Goal: Transaction & Acquisition: Book appointment/travel/reservation

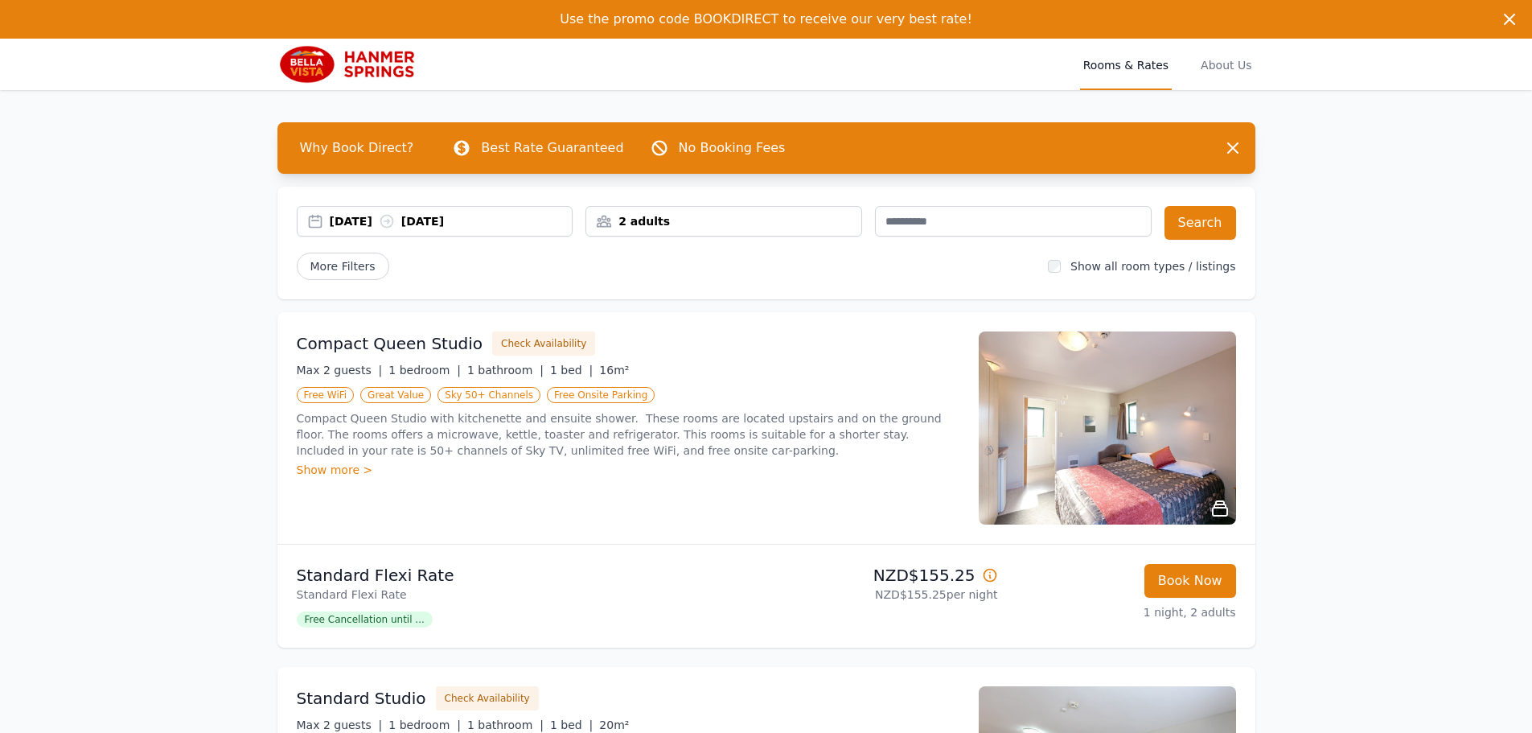
click at [621, 228] on div "2 adults" at bounding box center [723, 221] width 275 height 16
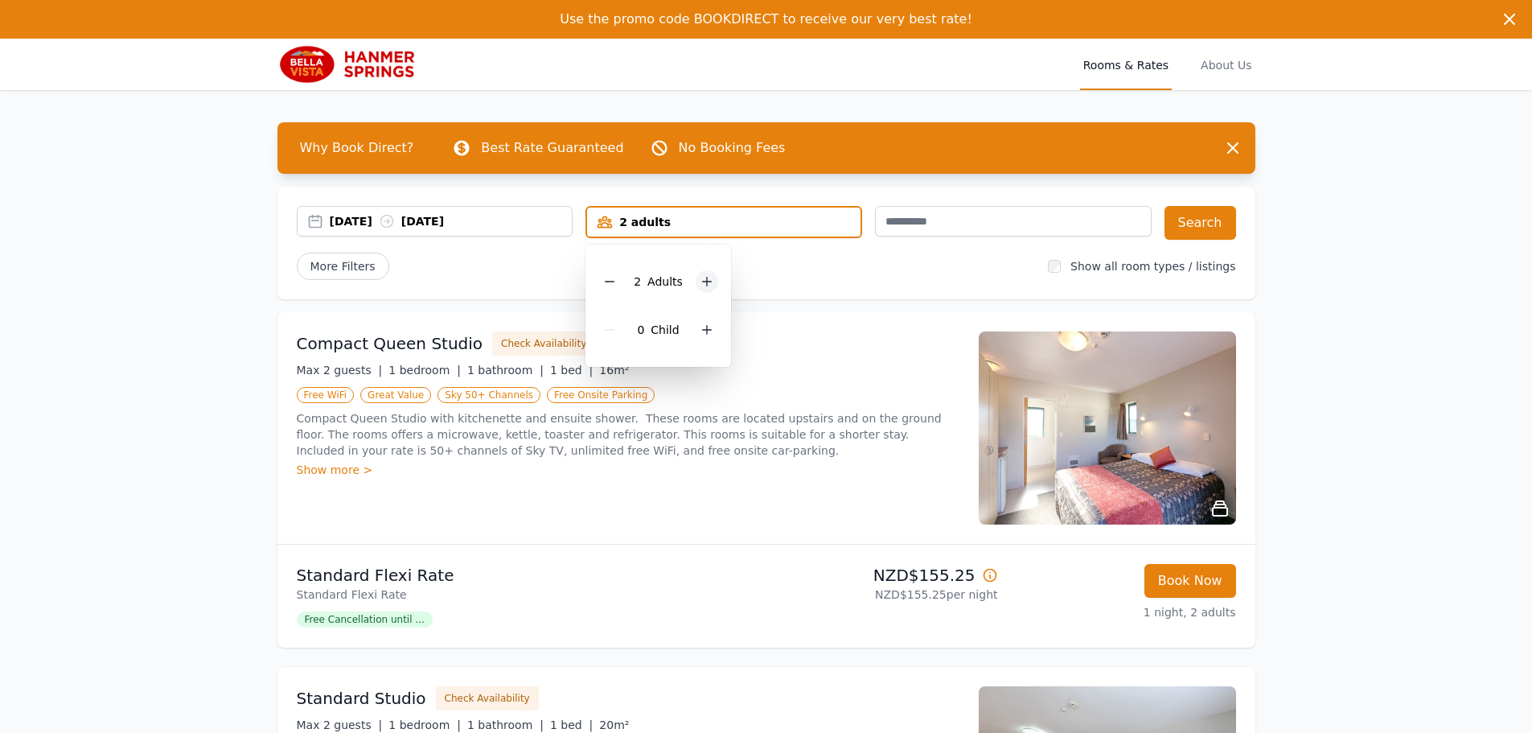
click at [704, 282] on icon at bounding box center [706, 281] width 13 height 13
click at [1190, 220] on button "Search" at bounding box center [1200, 223] width 72 height 34
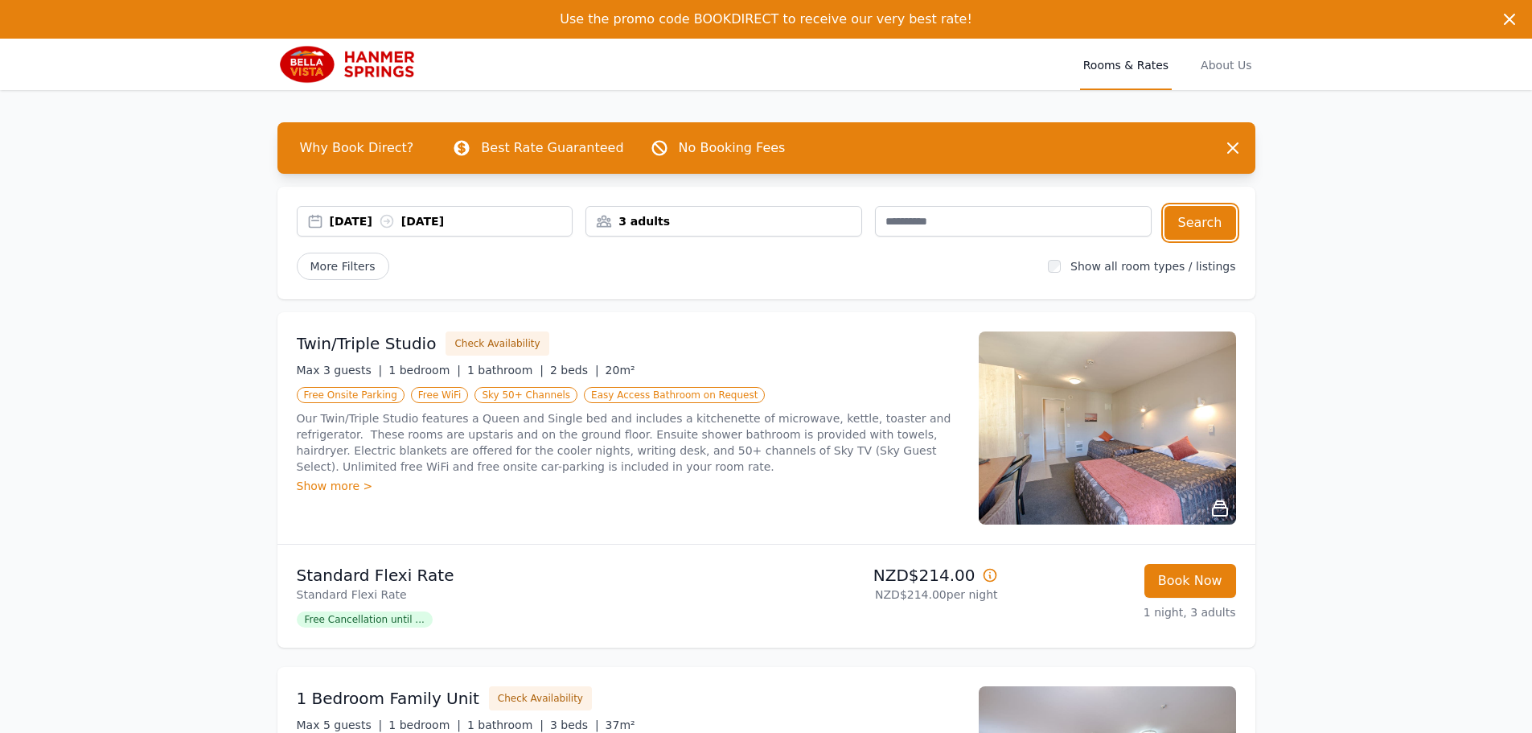
click at [314, 216] on div "[DATE] [DATE]" at bounding box center [435, 221] width 275 height 16
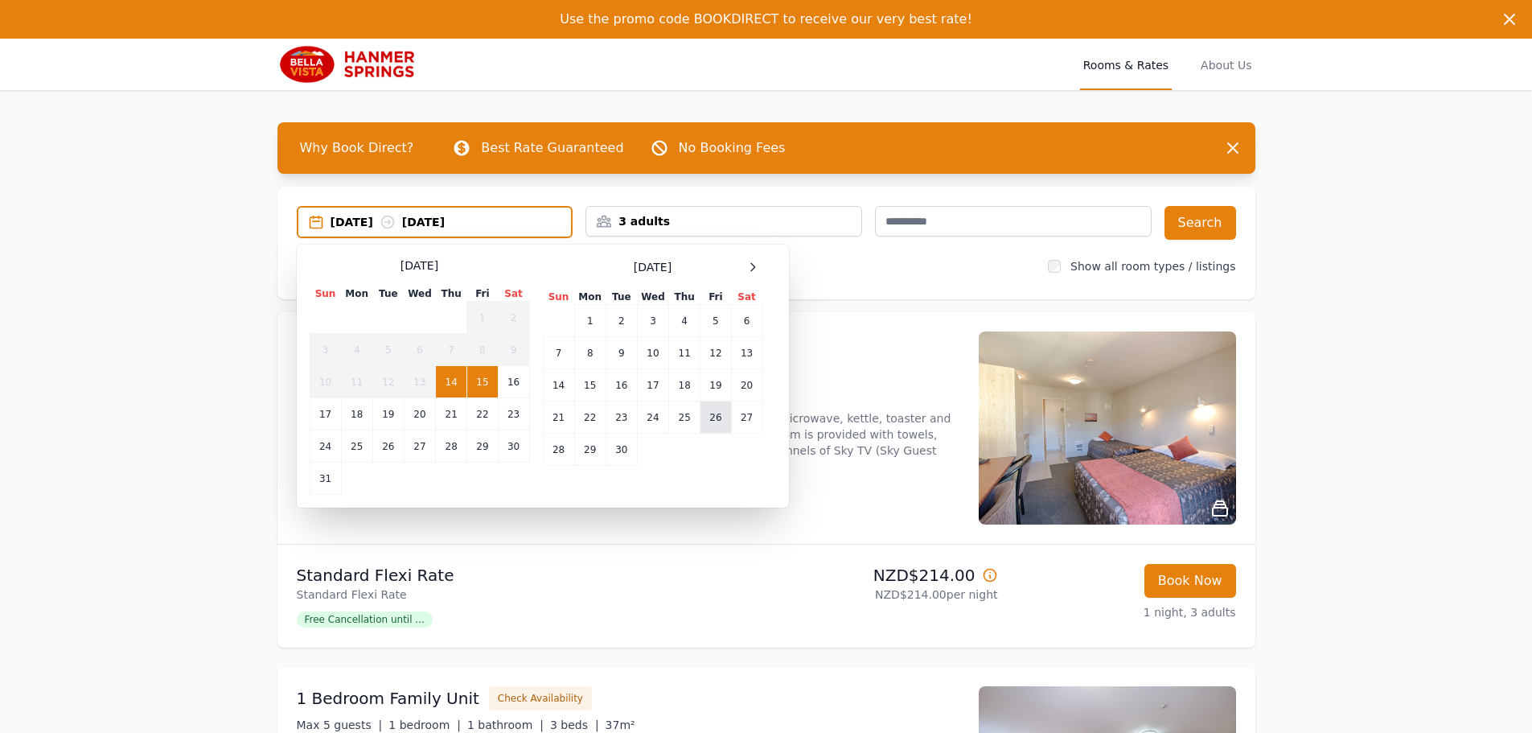
click at [710, 415] on td "26" at bounding box center [715, 417] width 31 height 32
click at [556, 451] on td "28" at bounding box center [558, 449] width 31 height 32
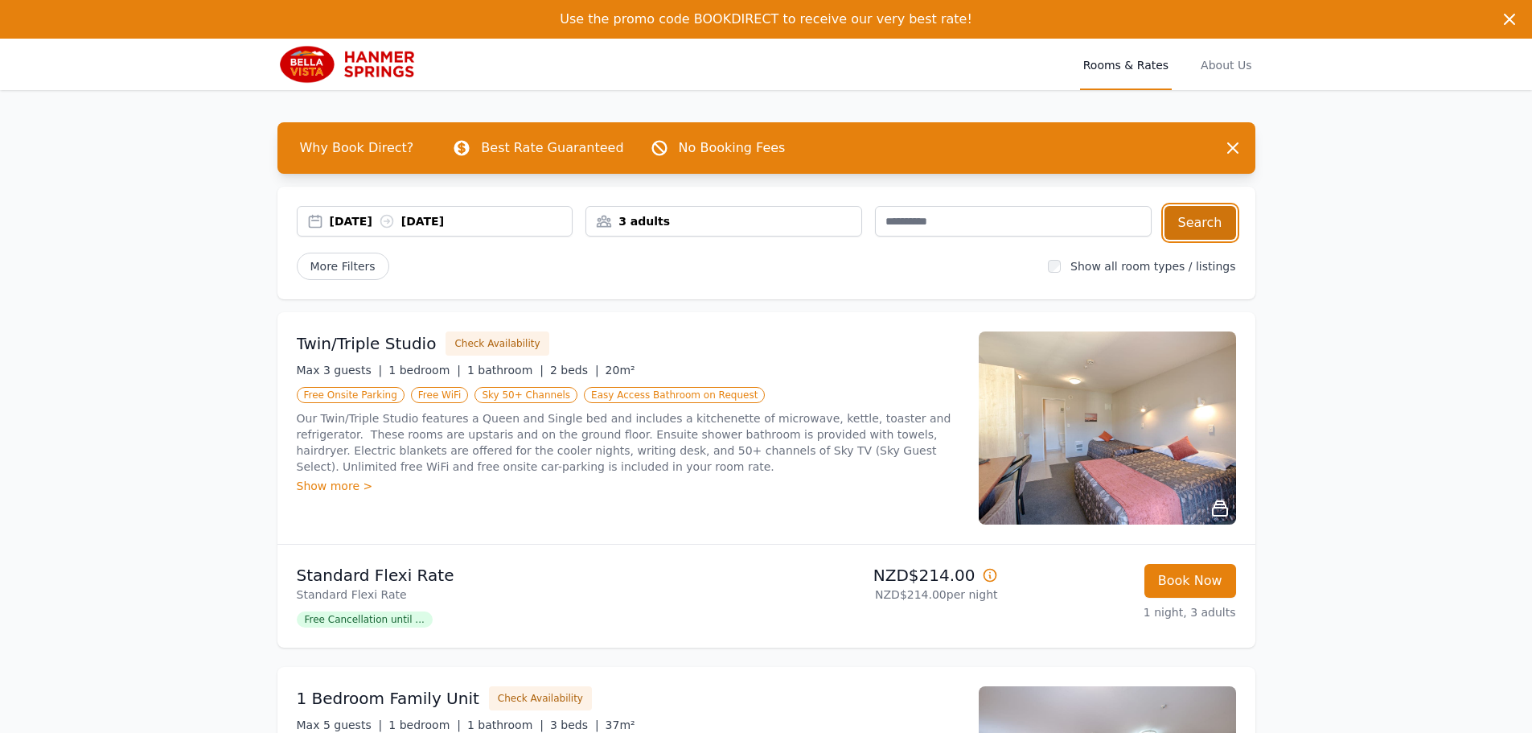
click at [1210, 216] on button "Search" at bounding box center [1200, 223] width 72 height 34
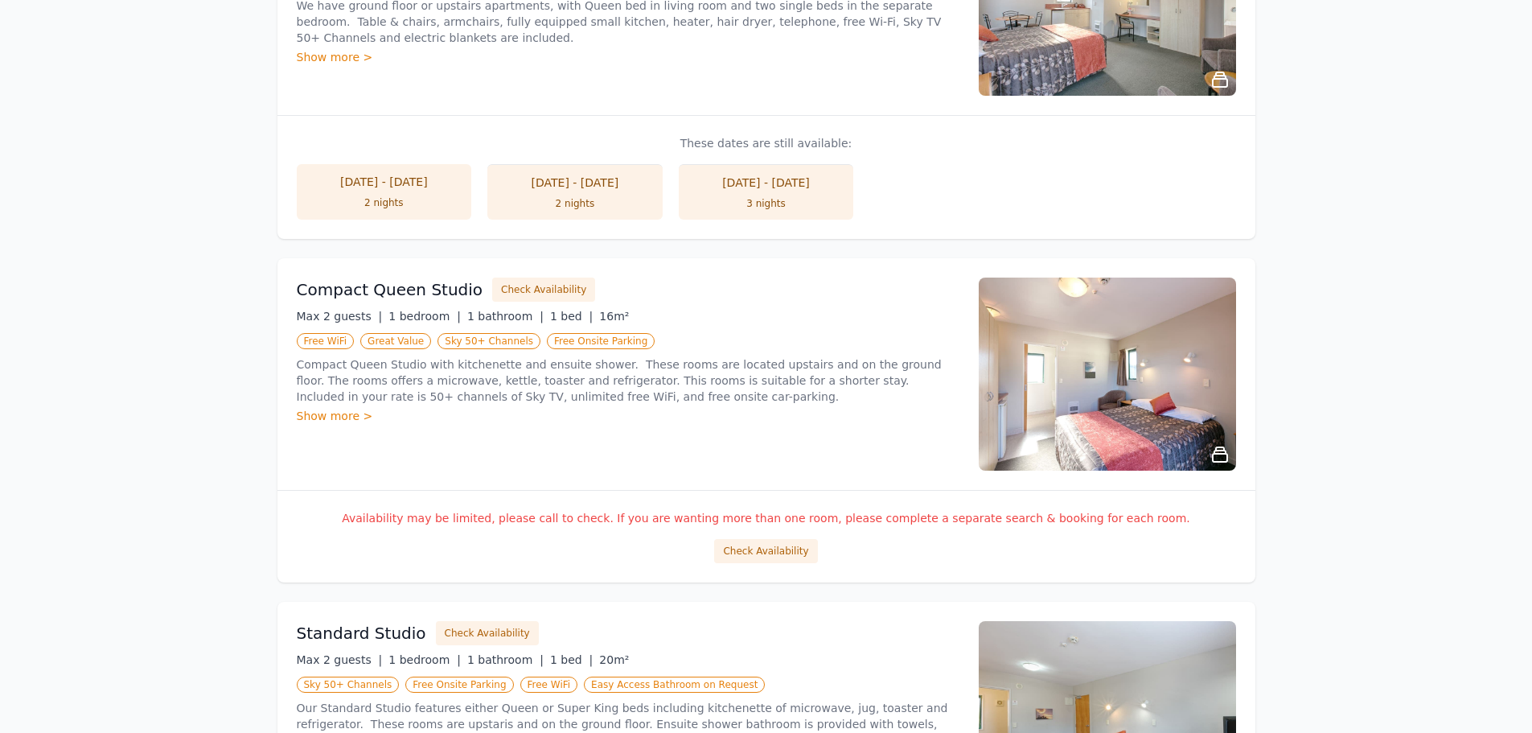
scroll to position [605, 0]
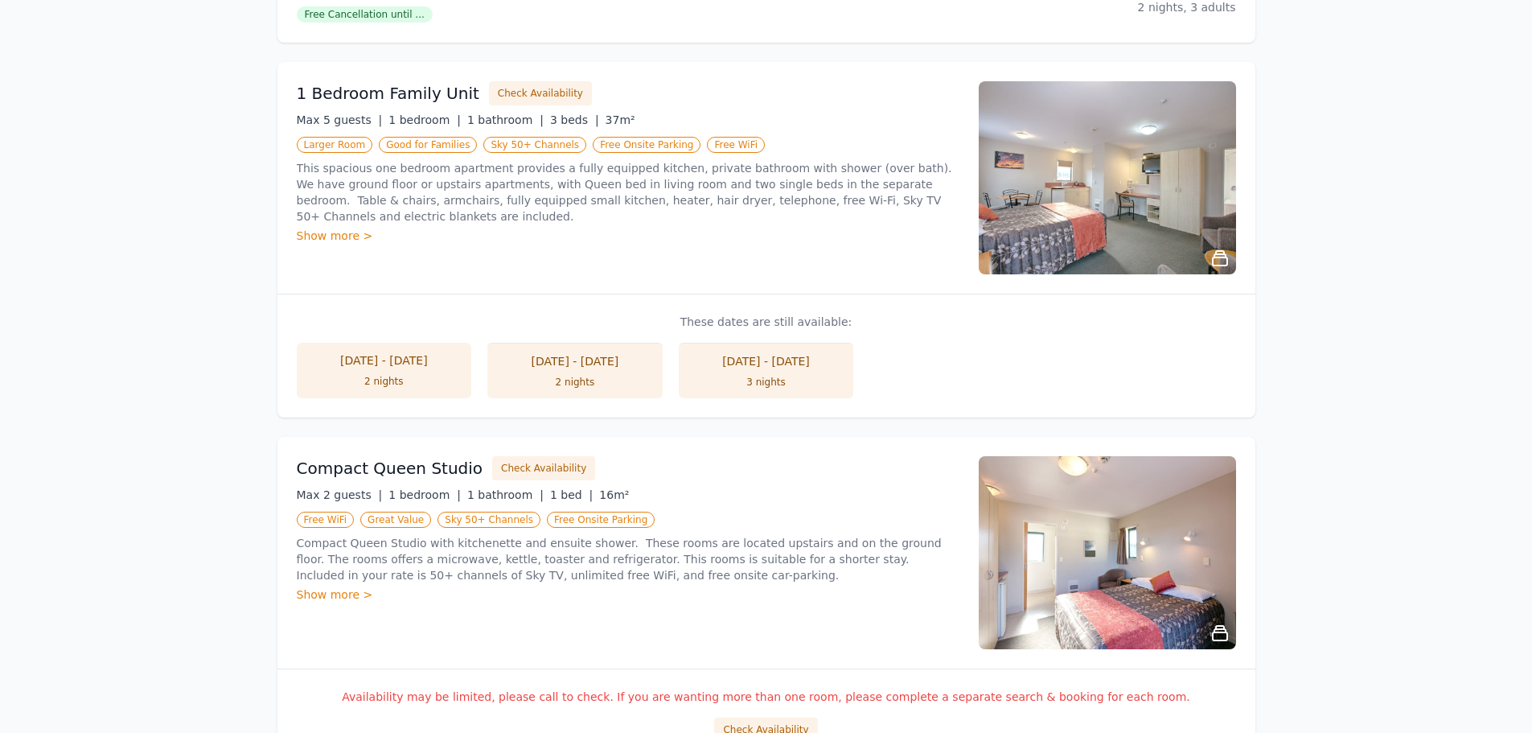
click at [583, 369] on li "[DATE] - [DATE] 2 nights" at bounding box center [574, 370] width 175 height 55
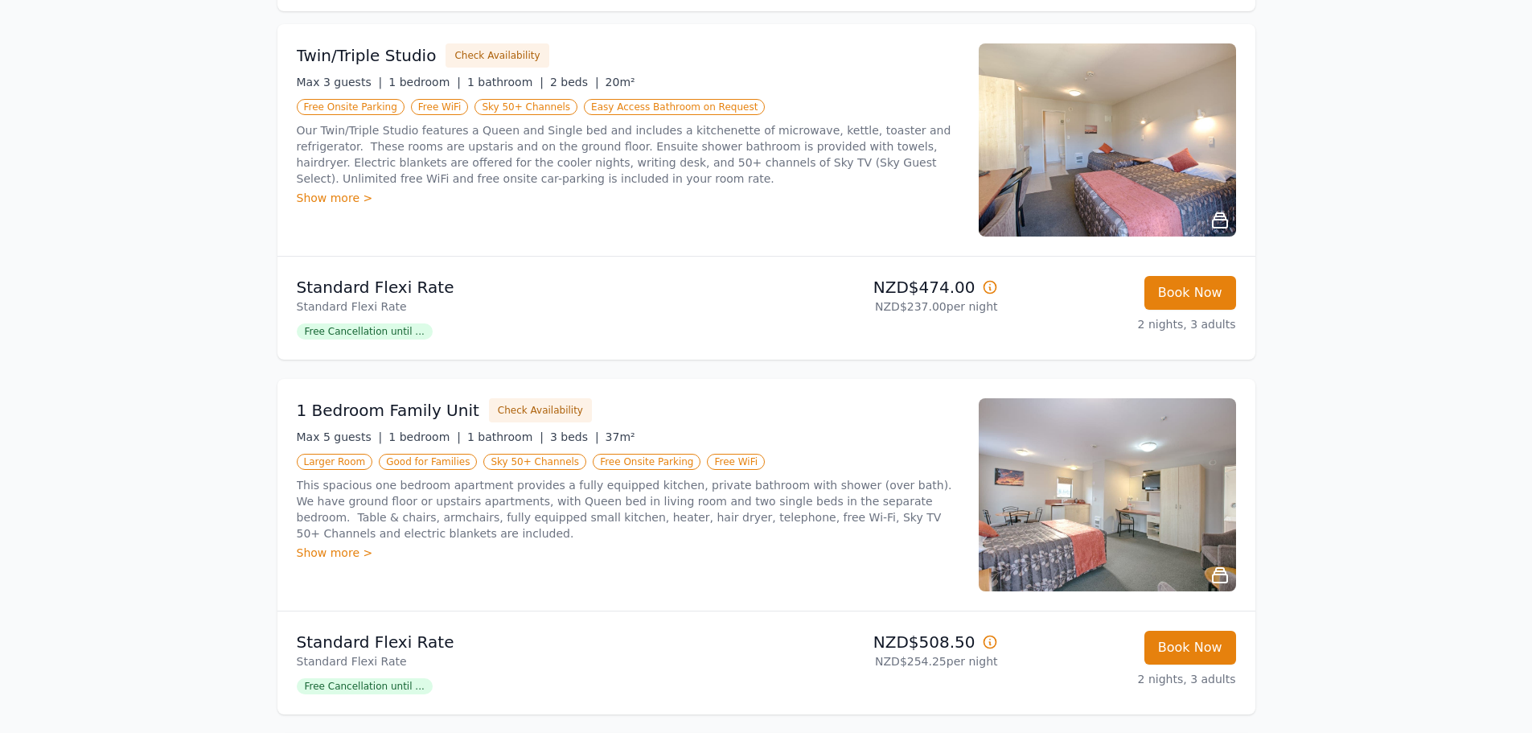
scroll to position [322, 0]
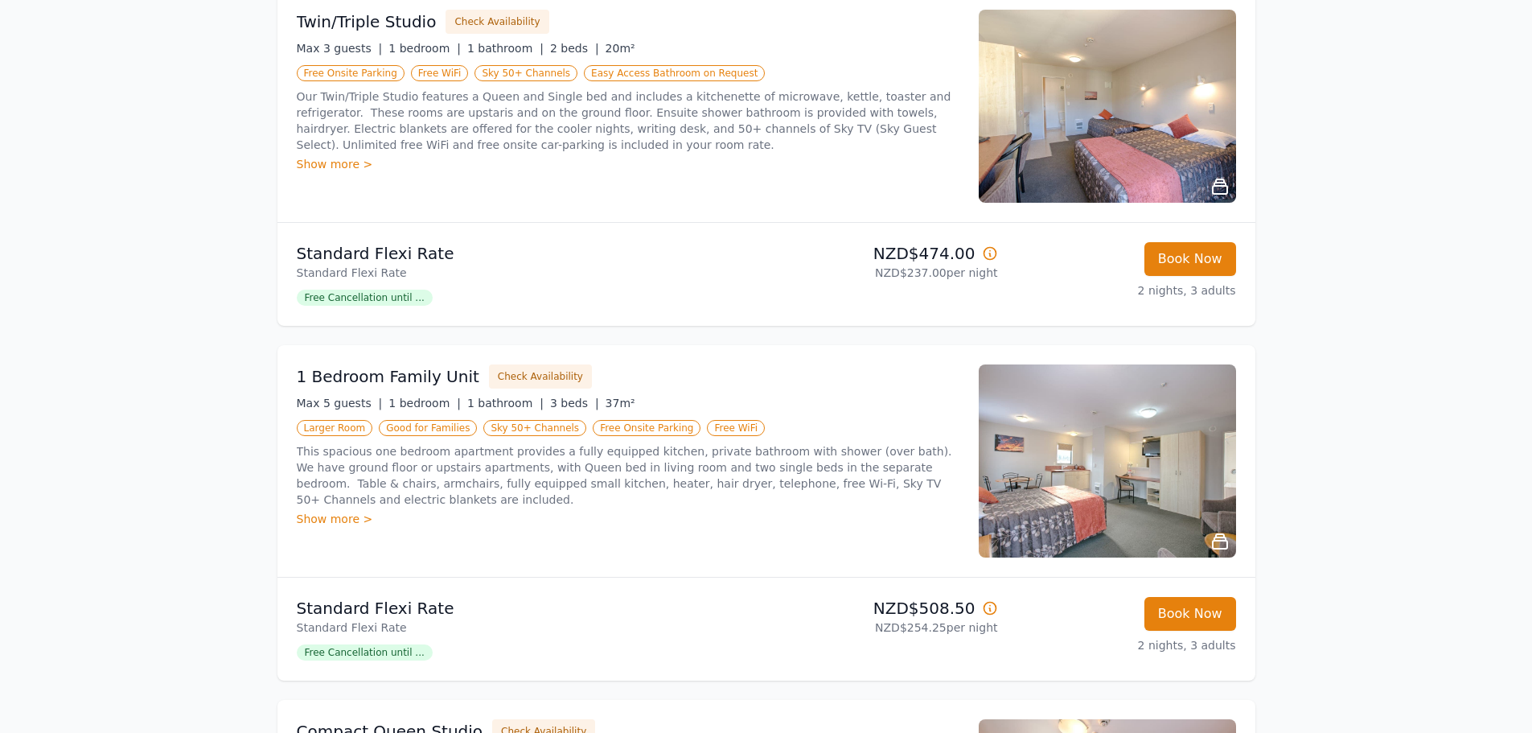
click at [339, 511] on div "Show more >" at bounding box center [628, 519] width 663 height 16
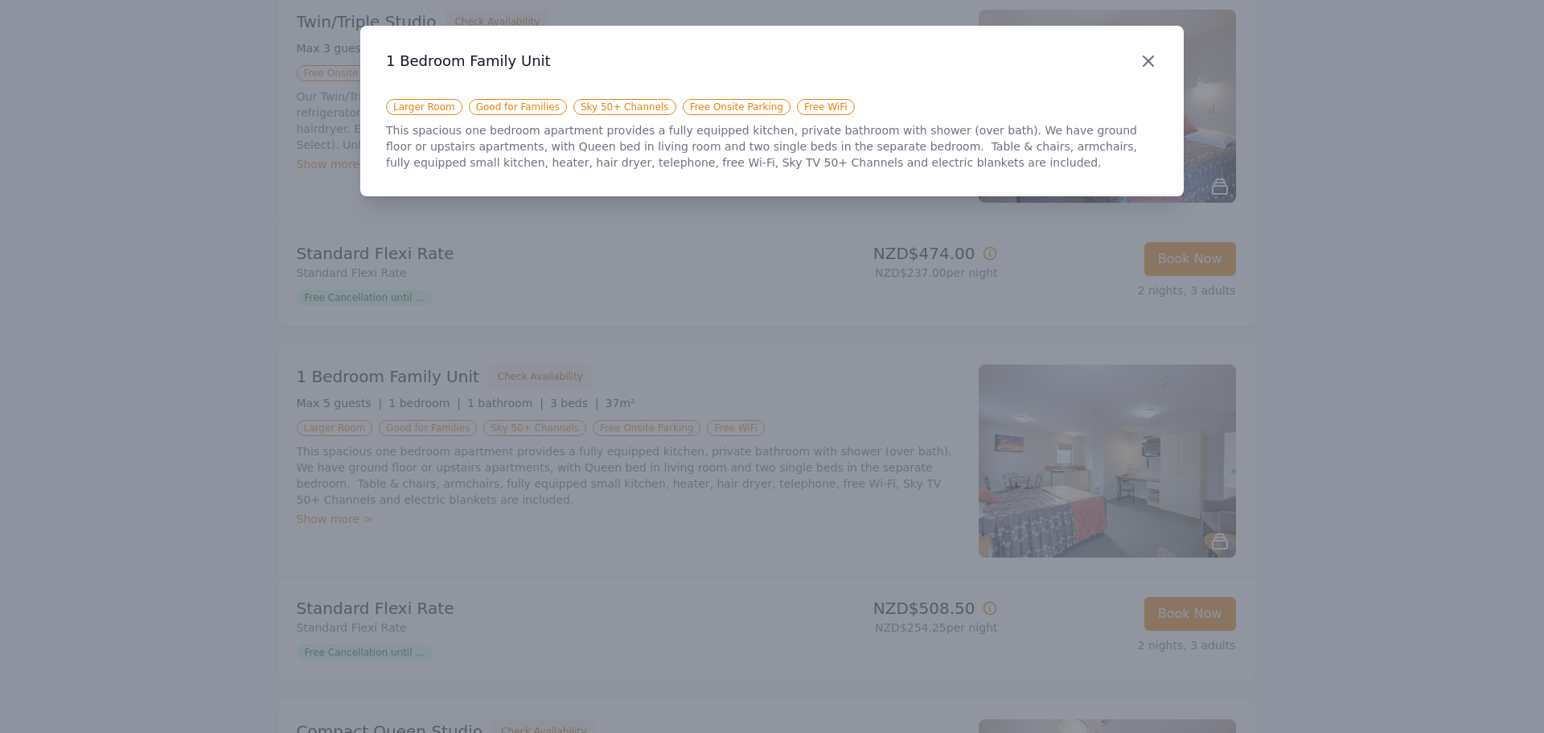
click at [1150, 63] on icon "button" at bounding box center [1149, 61] width 10 height 10
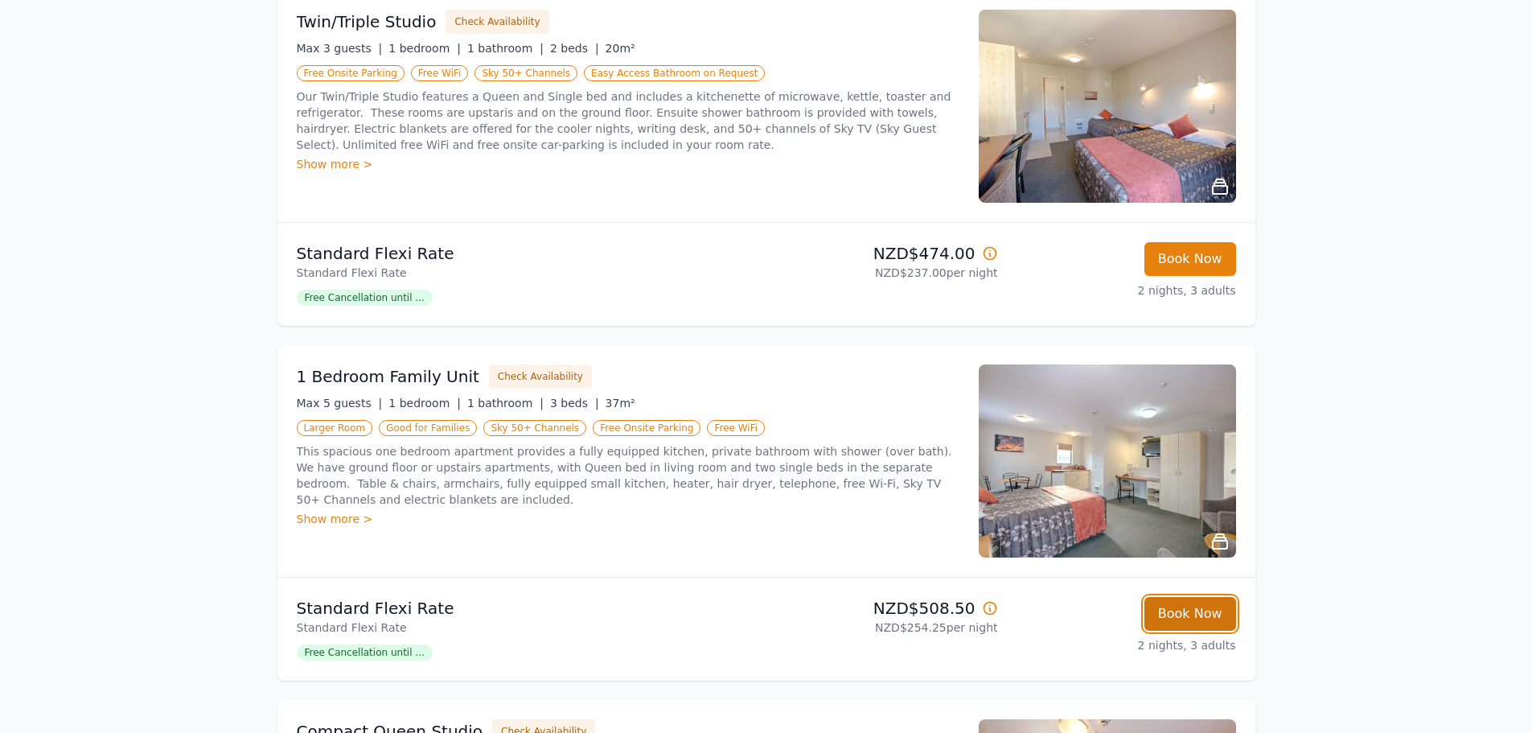
click at [1205, 616] on button "Book Now" at bounding box center [1190, 614] width 92 height 34
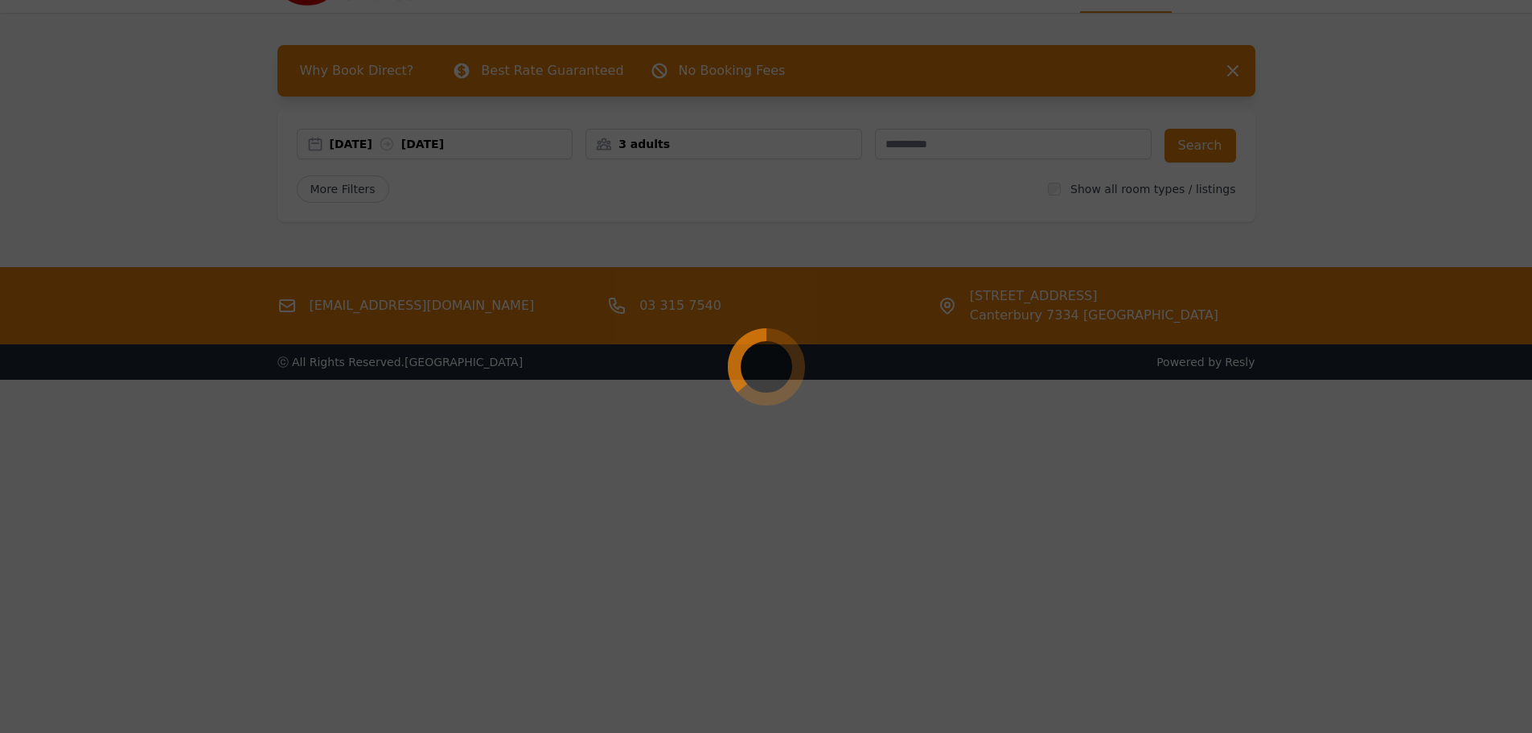
scroll to position [77, 0]
select select "**"
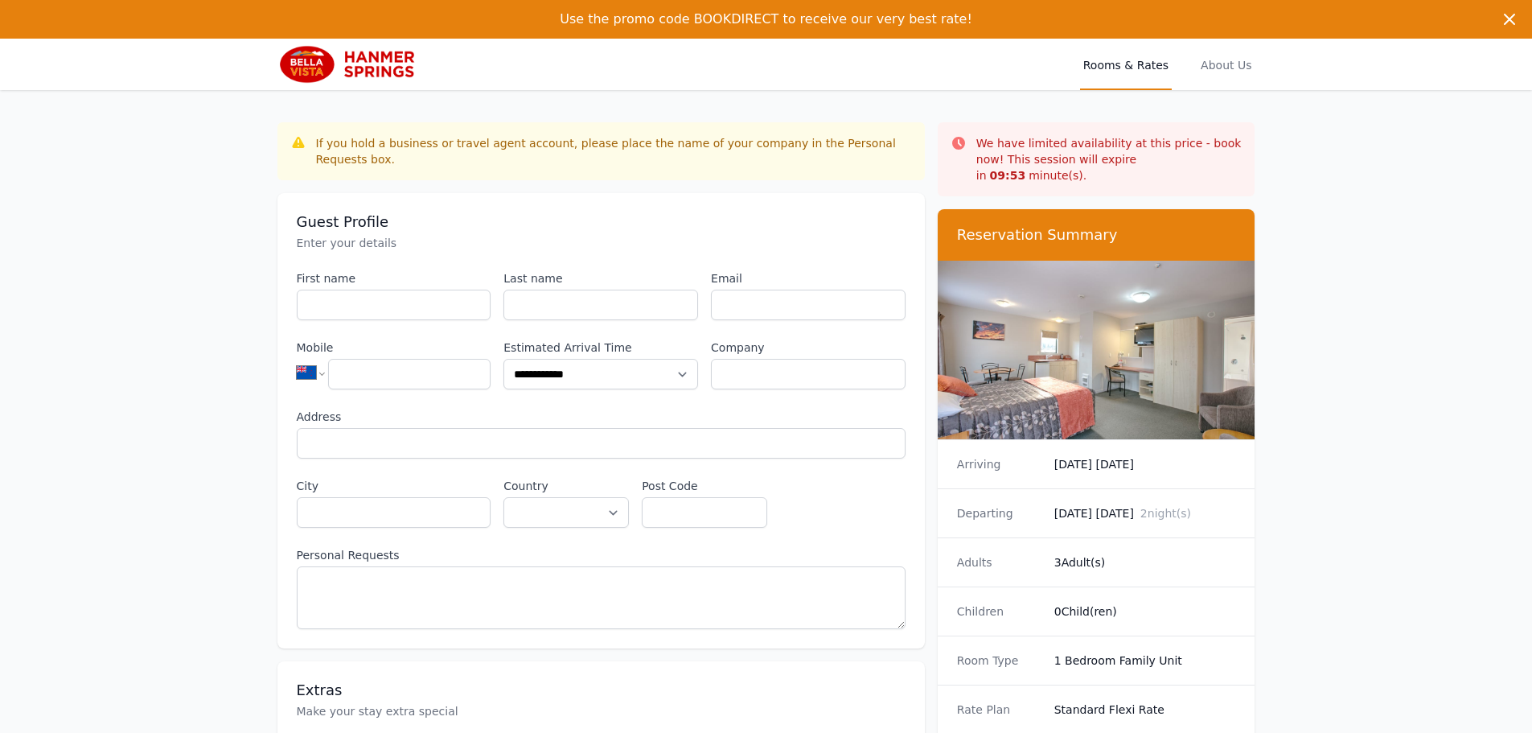
scroll to position [77, 0]
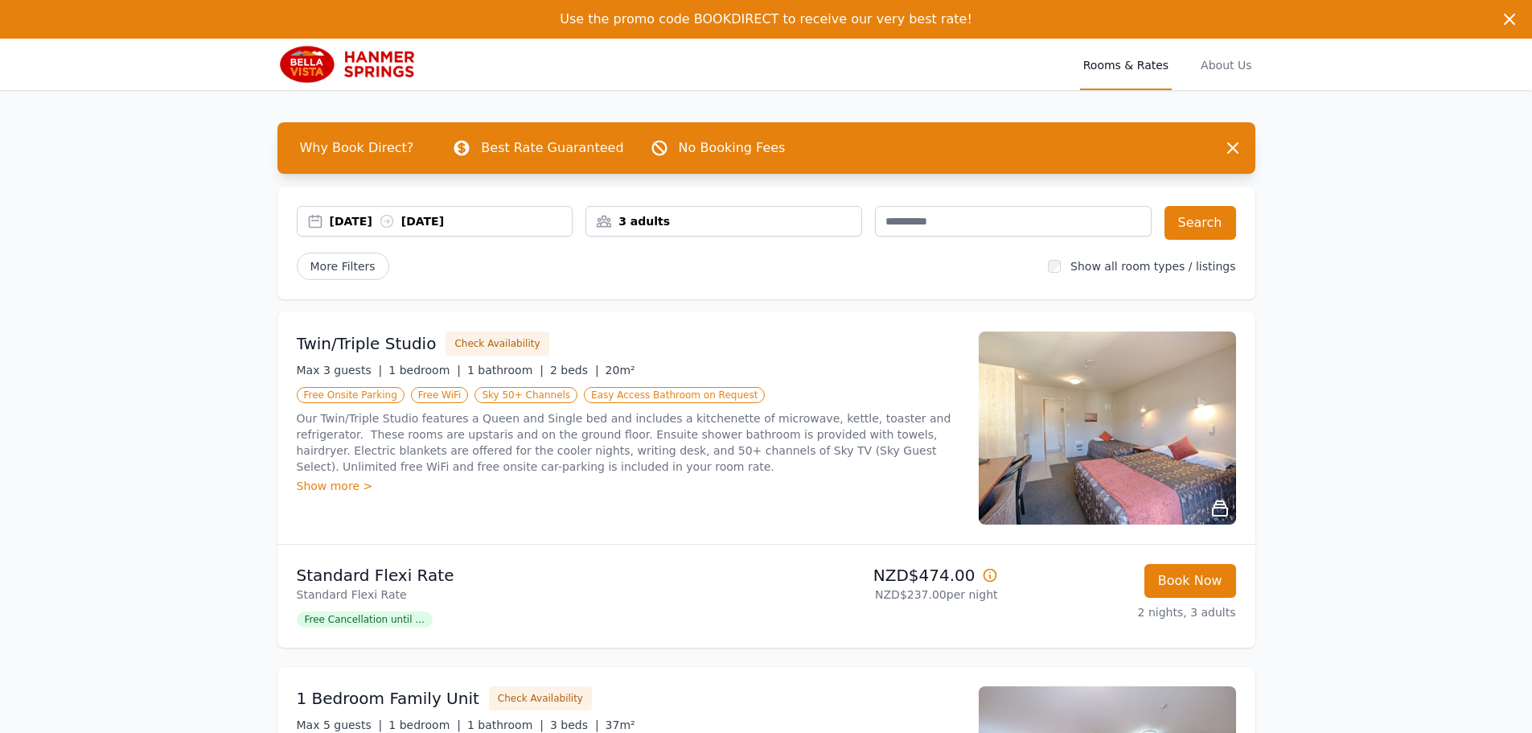
click at [365, 222] on div "[DATE] [DATE]" at bounding box center [451, 221] width 243 height 16
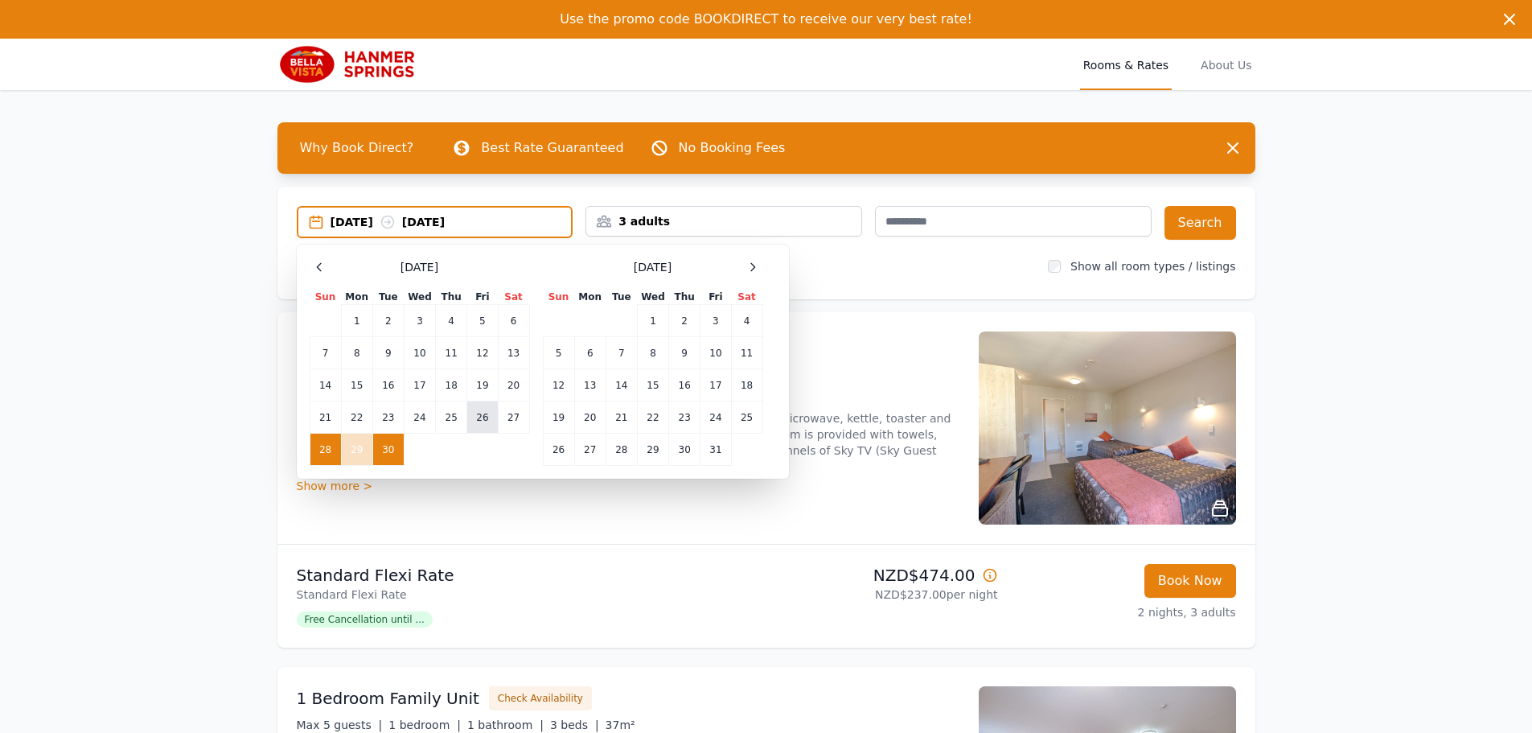
click at [483, 413] on td "26" at bounding box center [482, 417] width 31 height 32
click at [312, 454] on td "28" at bounding box center [325, 449] width 31 height 32
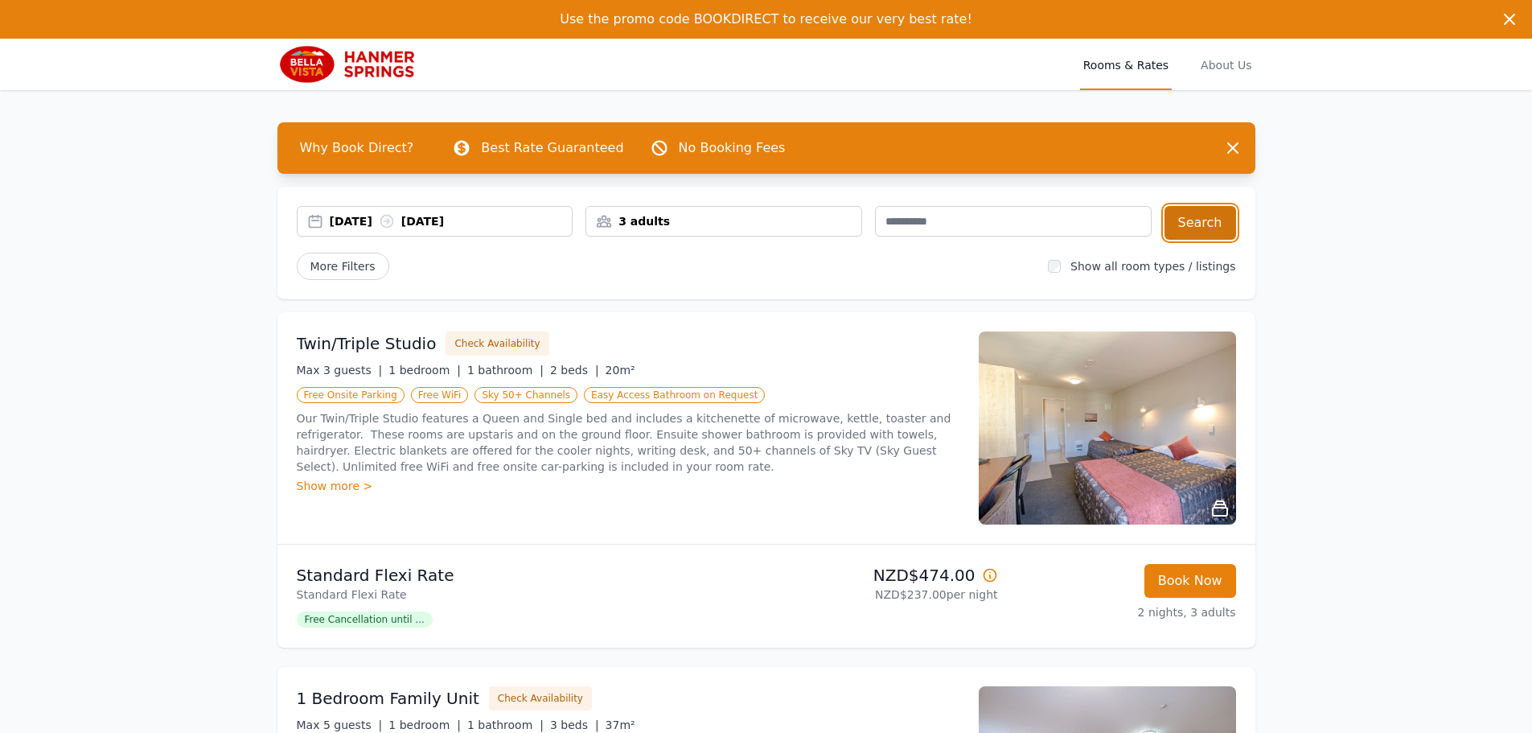
click at [1216, 223] on button "Search" at bounding box center [1200, 223] width 72 height 34
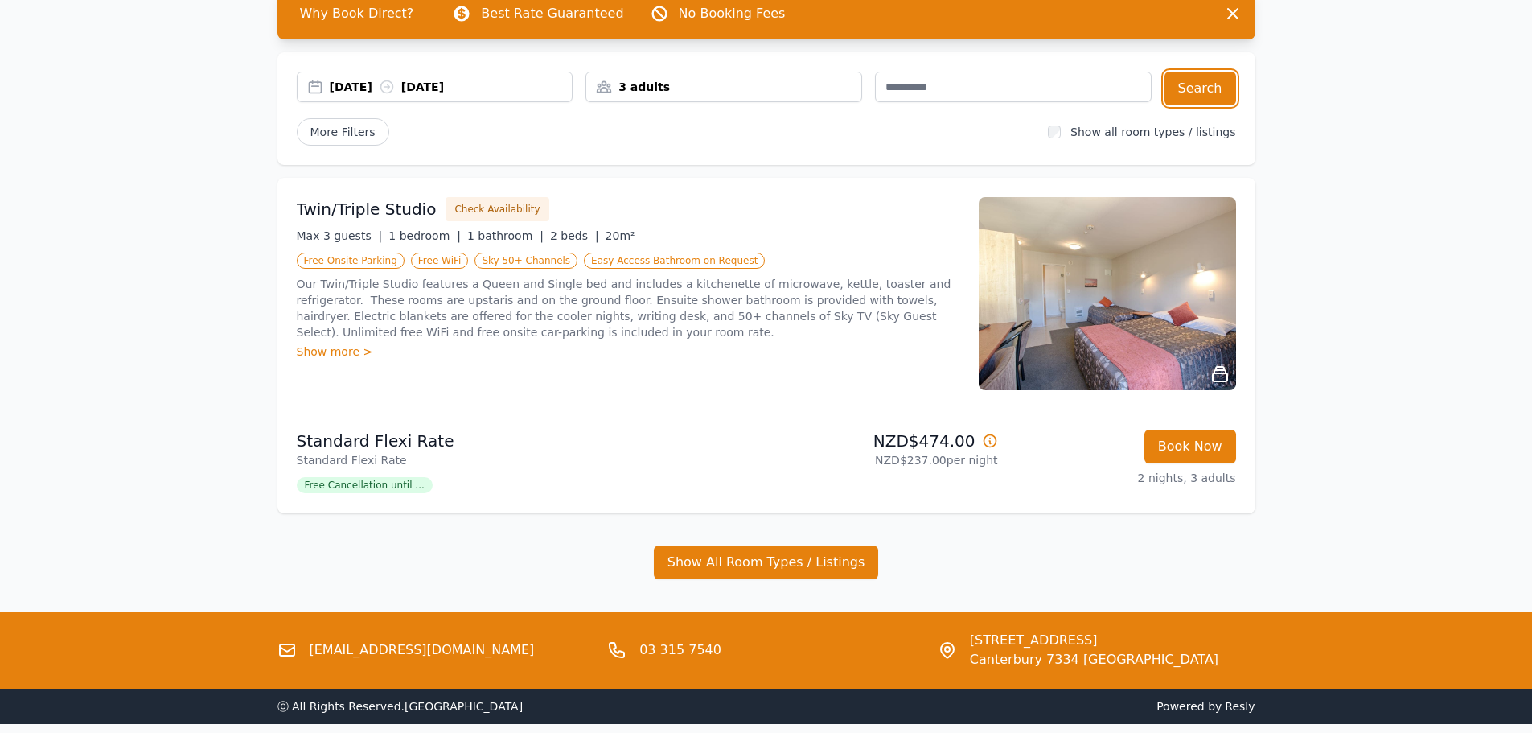
scroll to position [203, 0]
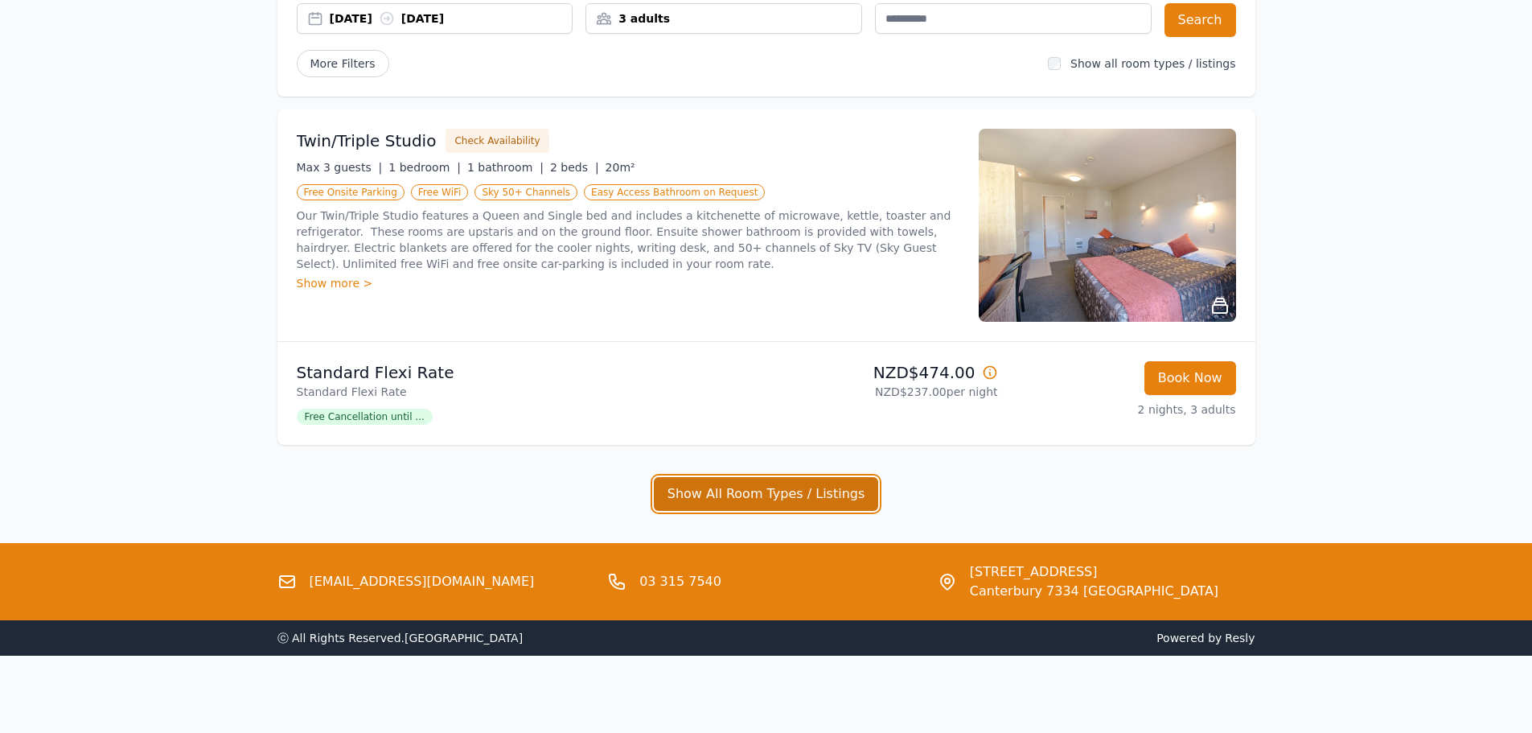
click at [770, 494] on button "Show All Room Types / Listings" at bounding box center [766, 494] width 225 height 34
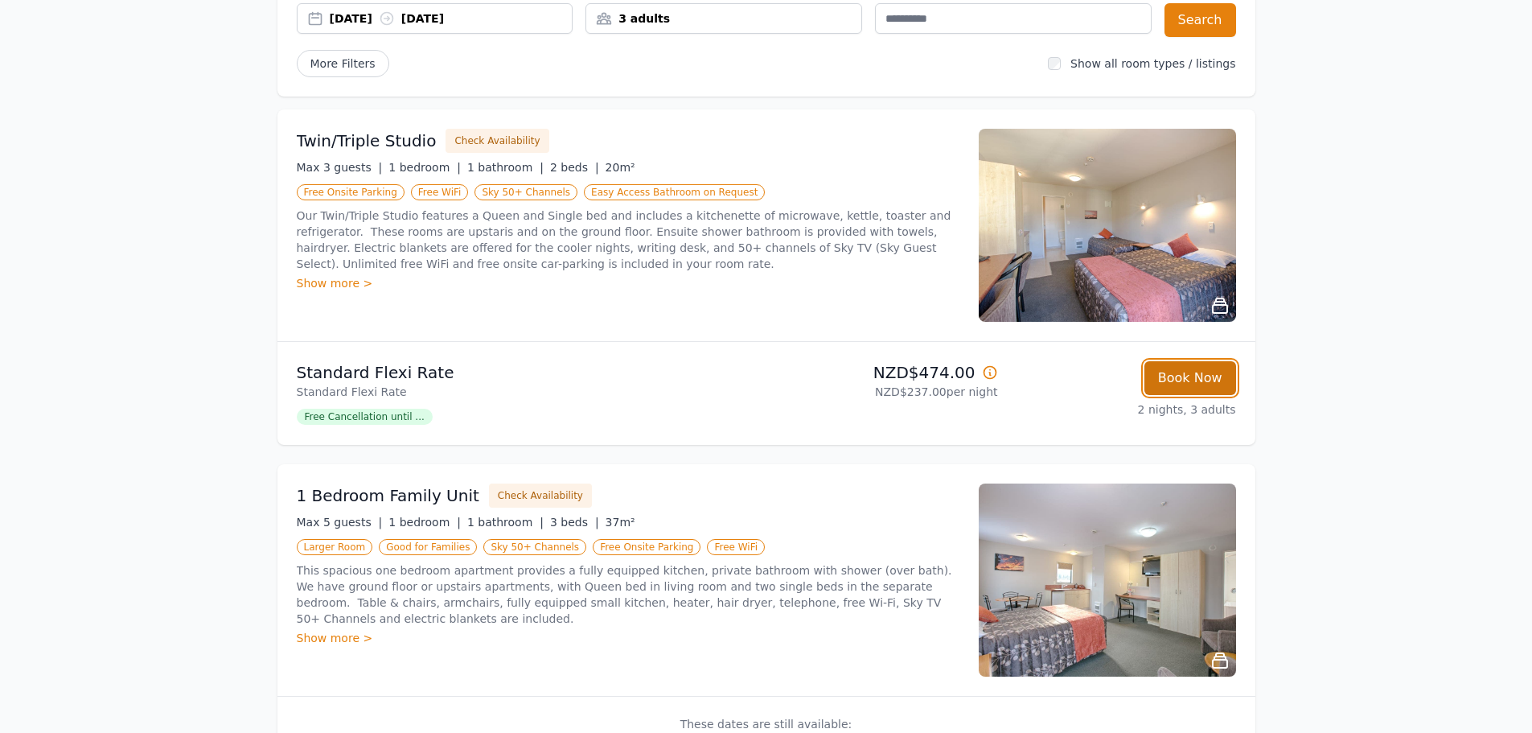
click at [1181, 388] on button "Book Now" at bounding box center [1190, 378] width 92 height 34
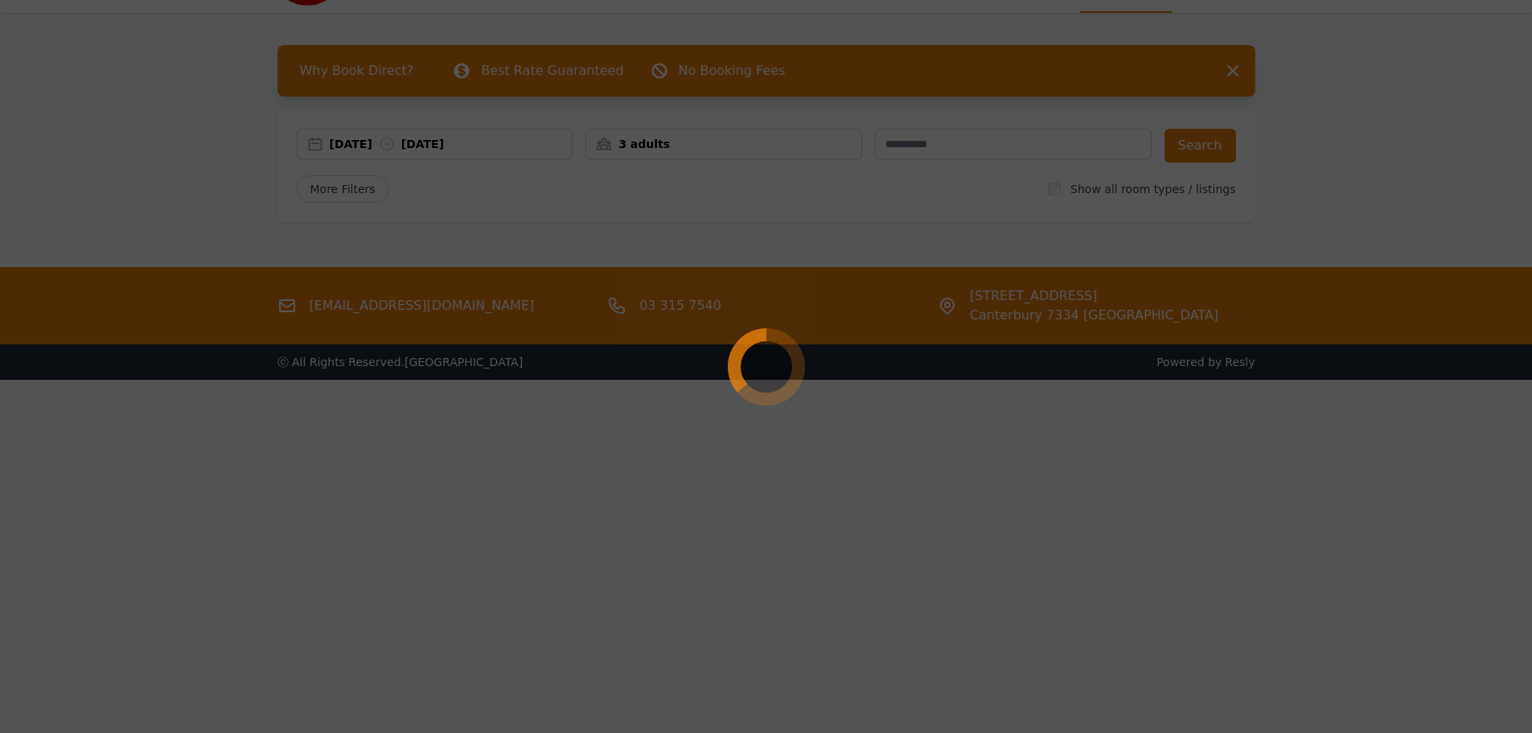
scroll to position [77, 0]
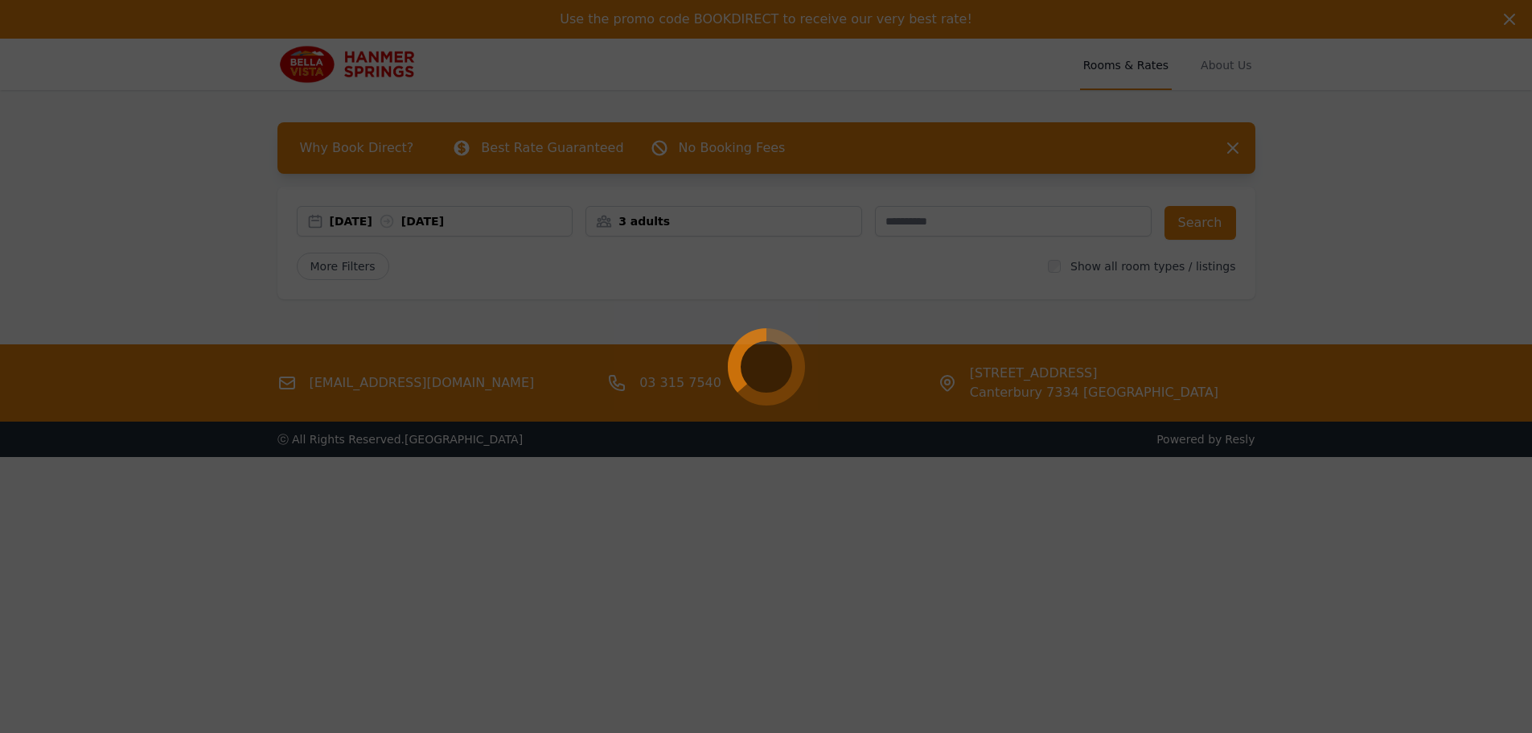
select select "**"
